Goal: Task Accomplishment & Management: Use online tool/utility

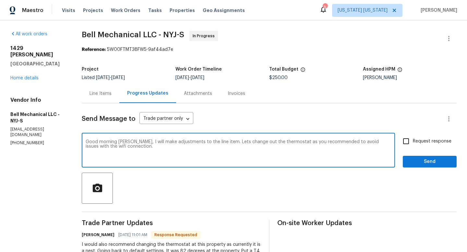
scroll to position [79, 0]
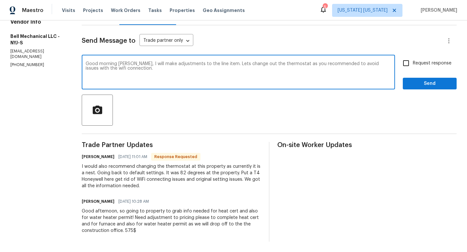
drag, startPoint x: 137, startPoint y: 75, endPoint x: 76, endPoint y: 63, distance: 62.9
click at [76, 63] on div "All work orders 1429 Melvin Pl Plainfield, NJ 07060 Home details Vendor Info Be…" at bounding box center [233, 97] width 467 height 310
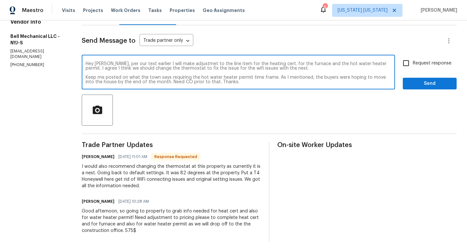
type textarea "Hey Greg, per our text earlier I will make adjustmet to the line item for the h…"
click at [408, 80] on span "Send" at bounding box center [429, 84] width 43 height 8
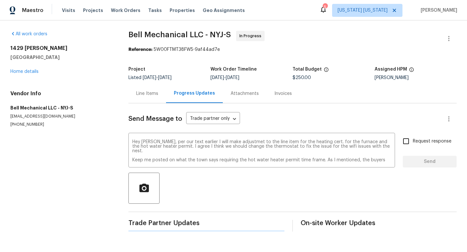
scroll to position [0, 0]
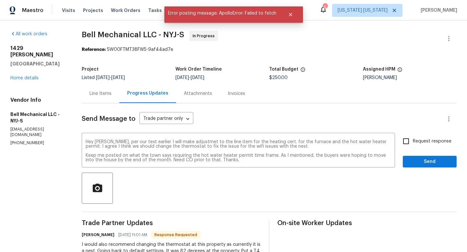
click at [104, 92] on div "Line Items" at bounding box center [101, 94] width 22 height 6
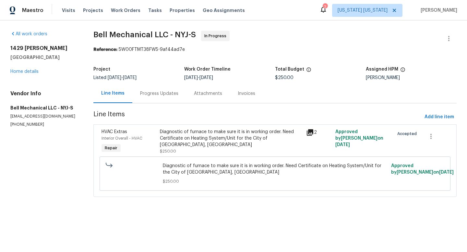
click at [171, 94] on div "Progress Updates" at bounding box center [159, 94] width 38 height 6
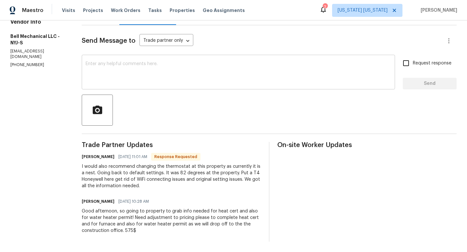
scroll to position [83, 0]
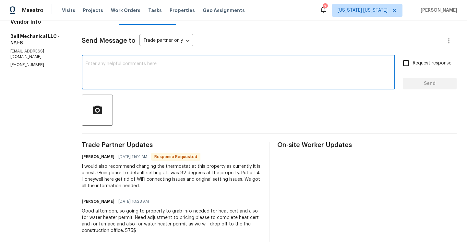
click at [135, 62] on textarea at bounding box center [239, 73] width 306 height 23
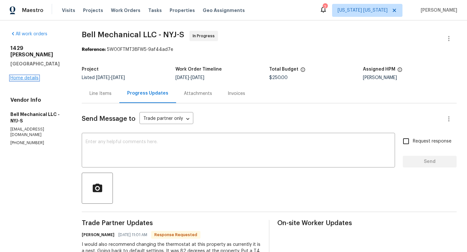
click at [36, 76] on link "Home details" at bounding box center [24, 78] width 28 height 5
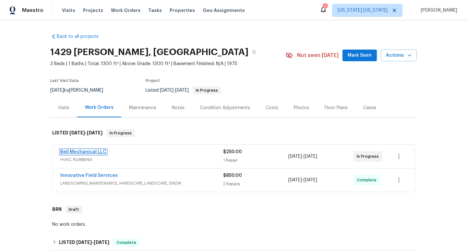
click at [86, 154] on link "Bell Mechanical LLC" at bounding box center [83, 152] width 46 height 5
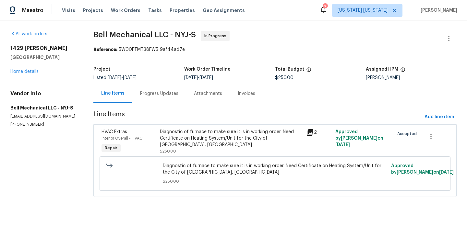
click at [211, 142] on div "Diagnostic of furnace to make sure it is in working order. Need Certificate on …" at bounding box center [231, 142] width 142 height 26
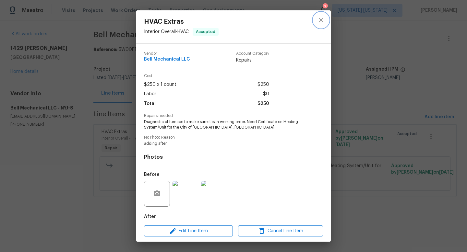
click at [317, 20] on icon "close" at bounding box center [321, 20] width 8 height 8
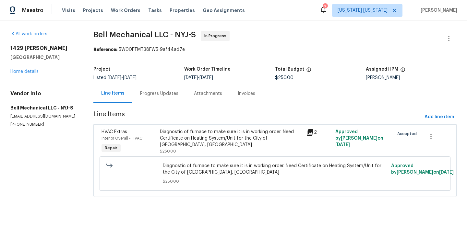
click at [174, 92] on div "Progress Updates" at bounding box center [159, 94] width 38 height 6
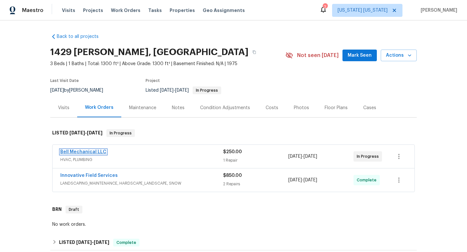
click at [94, 151] on link "Bell Mechanical LLC" at bounding box center [83, 152] width 46 height 5
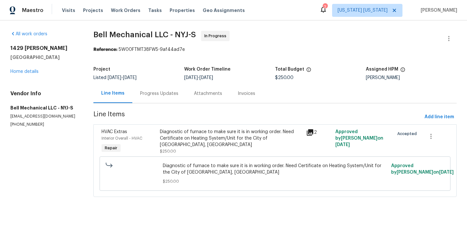
click at [188, 144] on div "Diagnostic of furnace to make sure it is in working order. Need Certificate on …" at bounding box center [231, 142] width 142 height 26
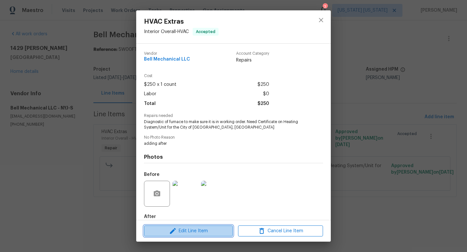
click at [186, 232] on span "Edit Line Item" at bounding box center [188, 231] width 85 height 8
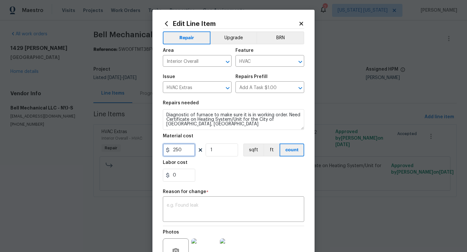
drag, startPoint x: 190, startPoint y: 156, endPoint x: 131, endPoint y: 150, distance: 59.4
click at [131, 150] on div "Edit Line Item Repair Upgrade BRN Area Interior Overall ​ Feature HVAC ​ Issue …" at bounding box center [233, 126] width 467 height 252
type input "575"
click at [184, 201] on div "x ​" at bounding box center [233, 210] width 141 height 24
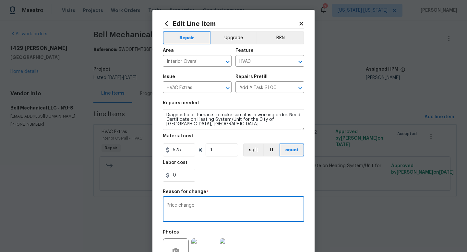
type textarea "Price change"
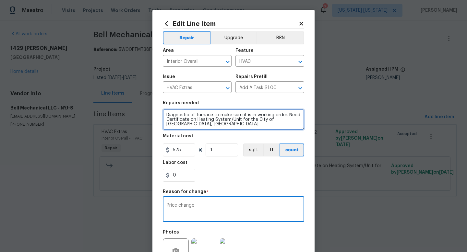
click at [297, 119] on textarea "Diagnostic of furnace to make sure it is in working order. Need Certificate on …" at bounding box center [233, 119] width 141 height 21
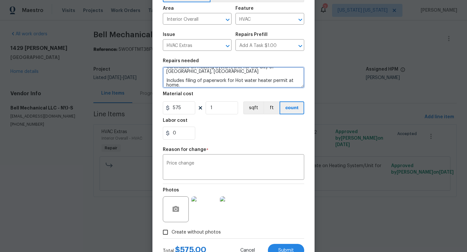
scroll to position [68, 0]
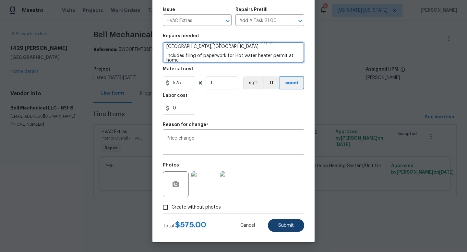
type textarea "Diagnostic of furnace to make sure it is in working order. Need Certificate on …"
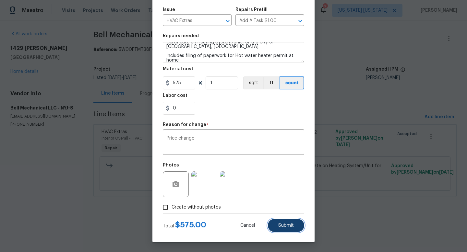
click at [272, 223] on button "Submit" at bounding box center [286, 225] width 36 height 13
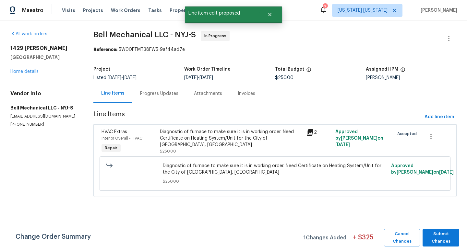
scroll to position [0, 0]
click at [430, 235] on span "Submit Changes" at bounding box center [441, 238] width 30 height 15
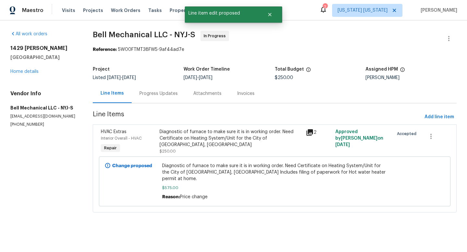
click at [171, 97] on div "Progress Updates" at bounding box center [159, 93] width 54 height 19
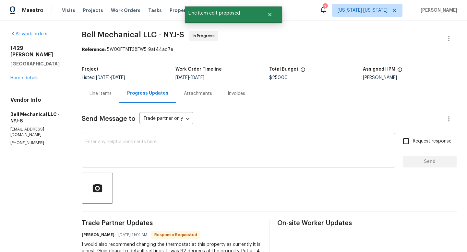
click at [110, 140] on textarea at bounding box center [239, 151] width 306 height 23
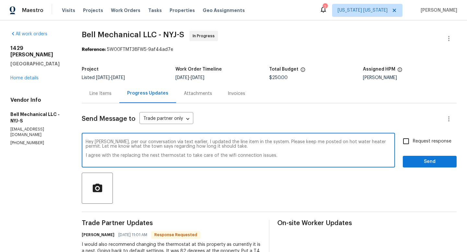
click at [232, 146] on textarea "Hey [PERSON_NAME], per our conversation via text earlier, I updated the line it…" at bounding box center [239, 151] width 306 height 23
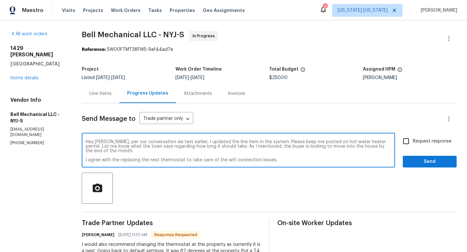
type textarea "Hey [PERSON_NAME], per our conversation via text earlier, I updated the line it…"
click at [428, 153] on div "Request response Send" at bounding box center [430, 151] width 54 height 33
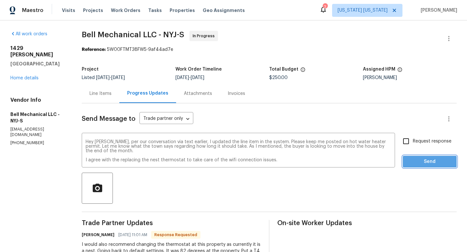
click at [426, 156] on button "Send" at bounding box center [430, 162] width 54 height 12
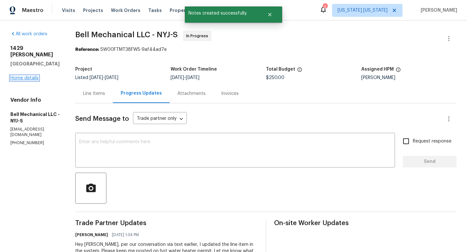
click at [31, 76] on link "Home details" at bounding box center [24, 78] width 28 height 5
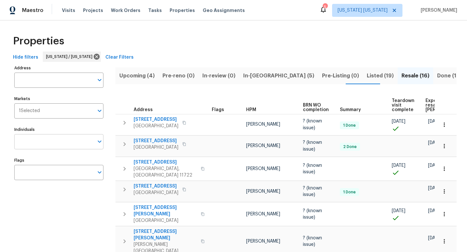
click at [60, 138] on input "Individuals" at bounding box center [54, 141] width 80 height 15
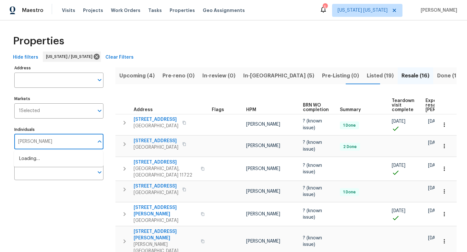
type input "[PERSON_NAME]"
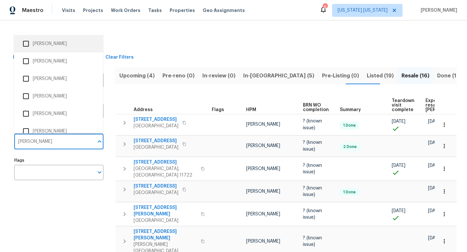
click at [58, 42] on li "[PERSON_NAME]" at bounding box center [58, 44] width 79 height 14
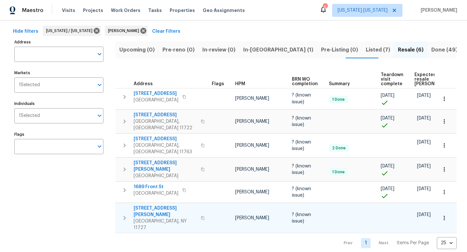
click at [244, 212] on td "[PERSON_NAME]" at bounding box center [261, 218] width 57 height 30
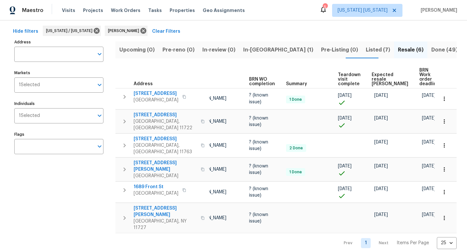
scroll to position [0, 43]
click at [444, 120] on icon "button" at bounding box center [444, 121] width 1 height 4
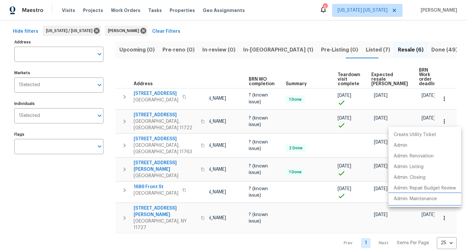
click at [416, 195] on li "Admin: Maintenance" at bounding box center [425, 199] width 73 height 11
click at [344, 139] on div at bounding box center [233, 126] width 467 height 252
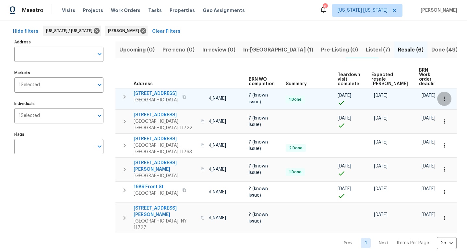
click at [441, 101] on icon "button" at bounding box center [444, 99] width 6 height 6
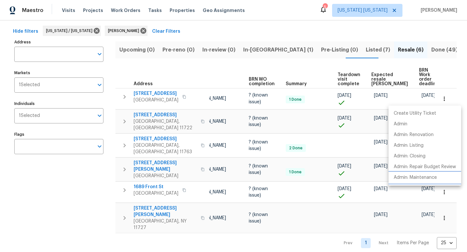
click at [409, 174] on li "Admin: Maintenance" at bounding box center [425, 178] width 73 height 11
